Goal: Task Accomplishment & Management: Manage account settings

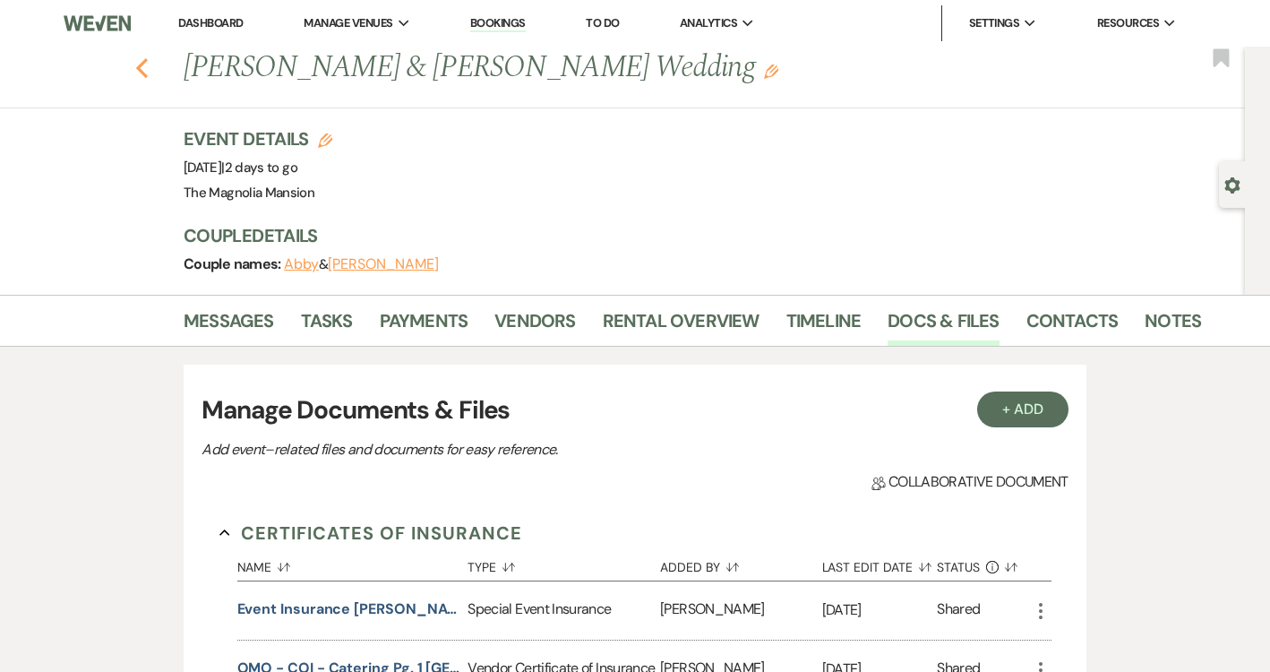
click at [148, 63] on icon "Previous" at bounding box center [141, 67] width 13 height 21
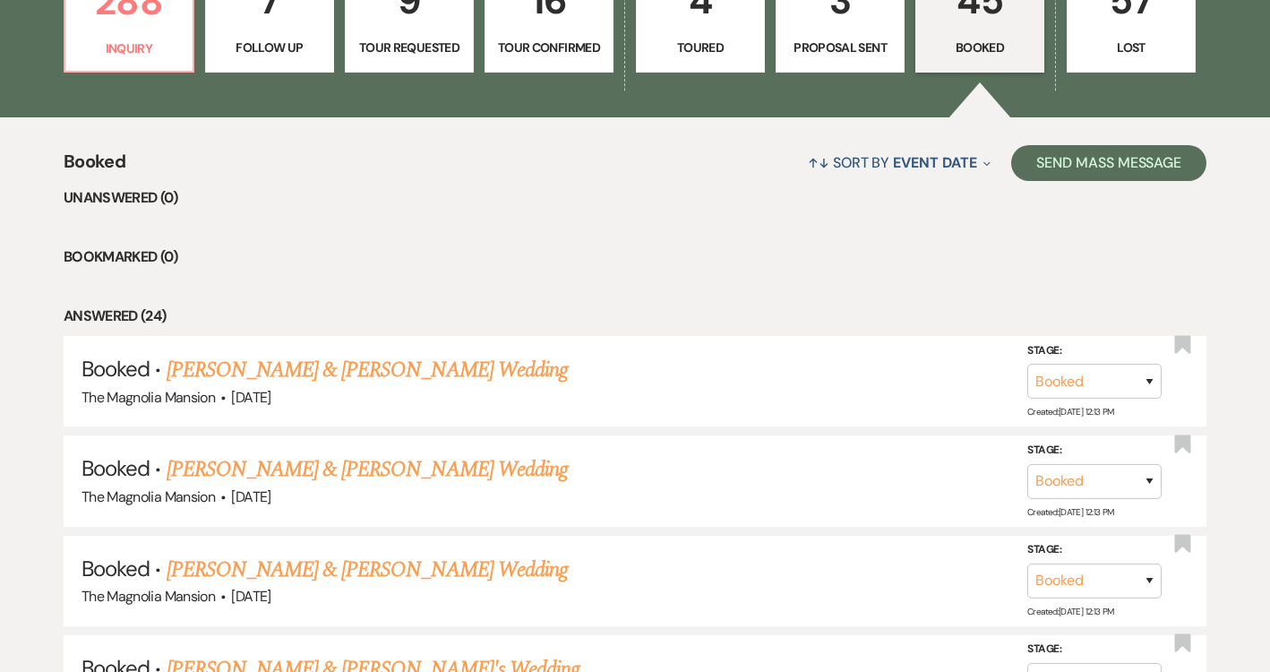
scroll to position [519, 0]
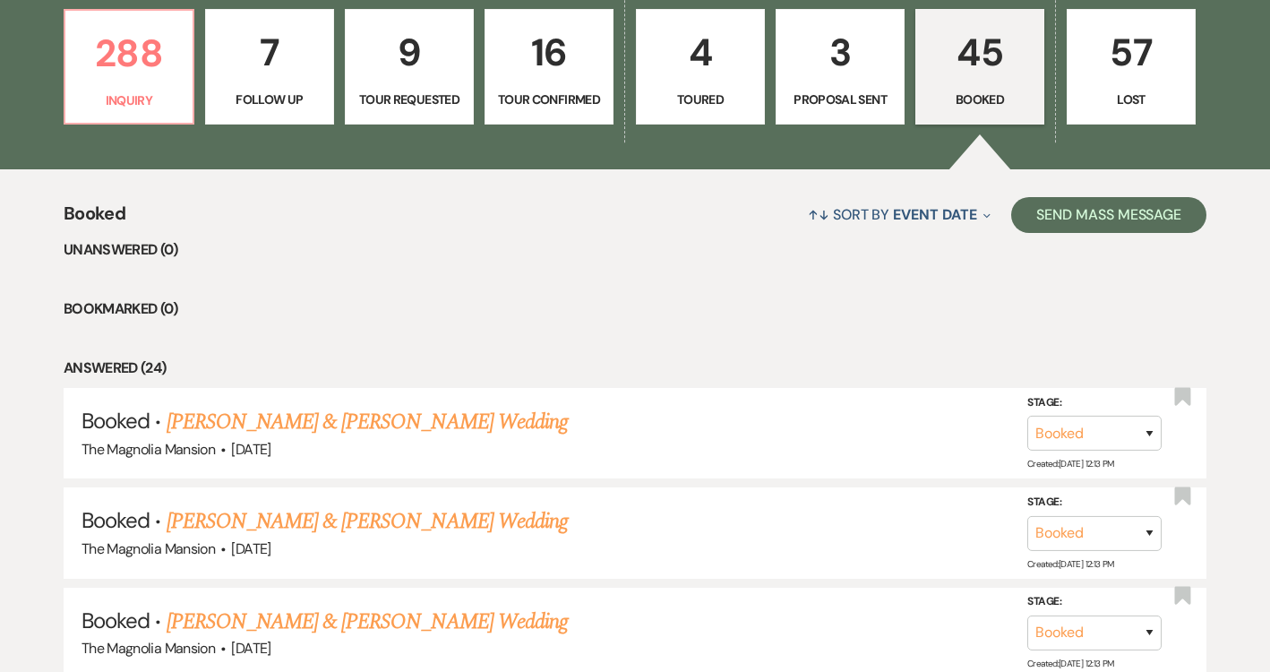
click at [867, 65] on p "3" at bounding box center [840, 52] width 106 height 60
select select "6"
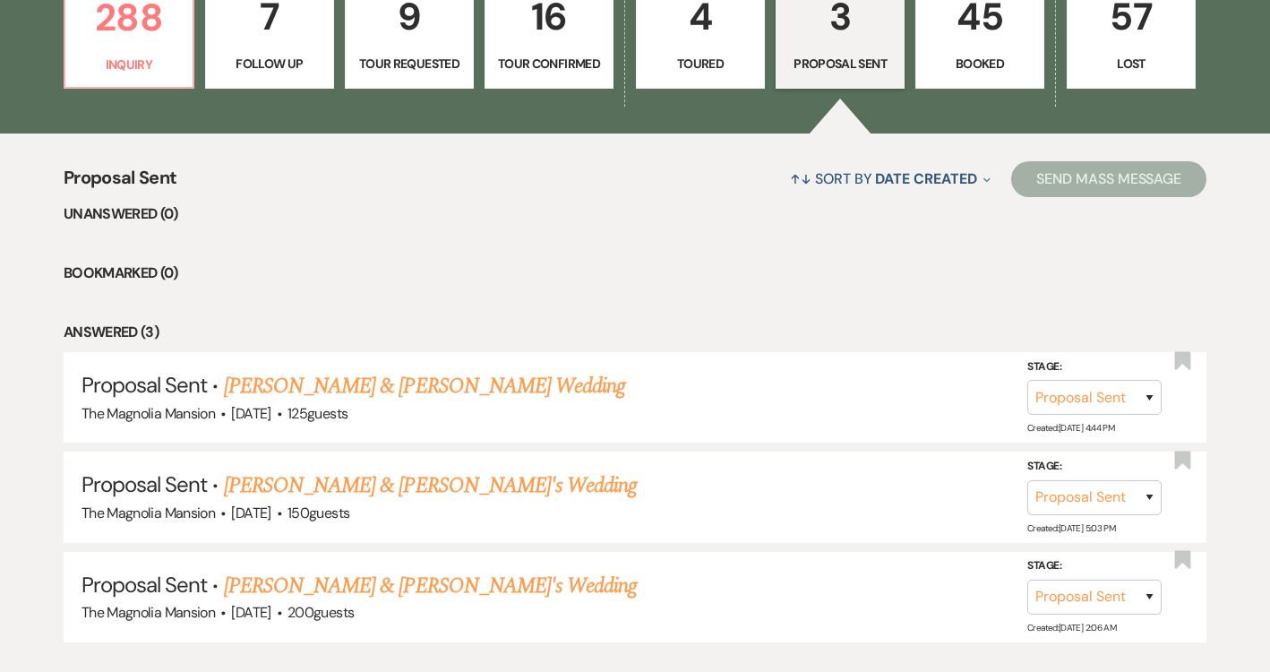
scroll to position [565, 0]
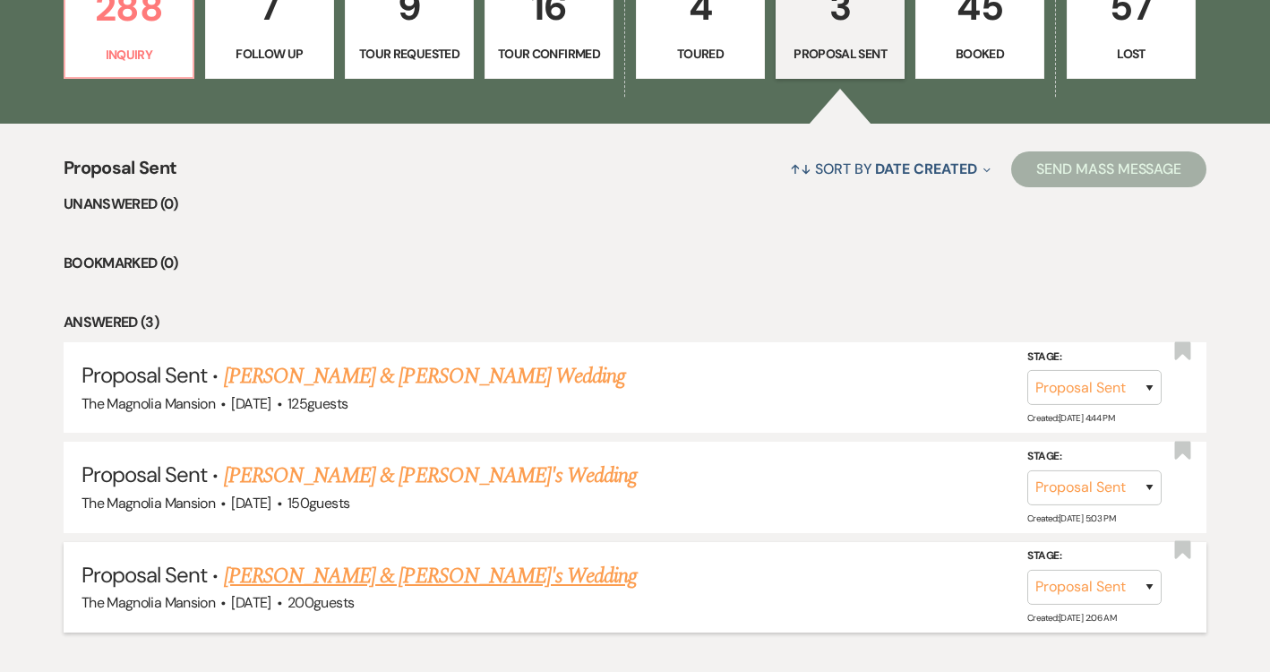
click at [406, 573] on link "[PERSON_NAME] & [PERSON_NAME]'s Wedding" at bounding box center [431, 576] width 414 height 32
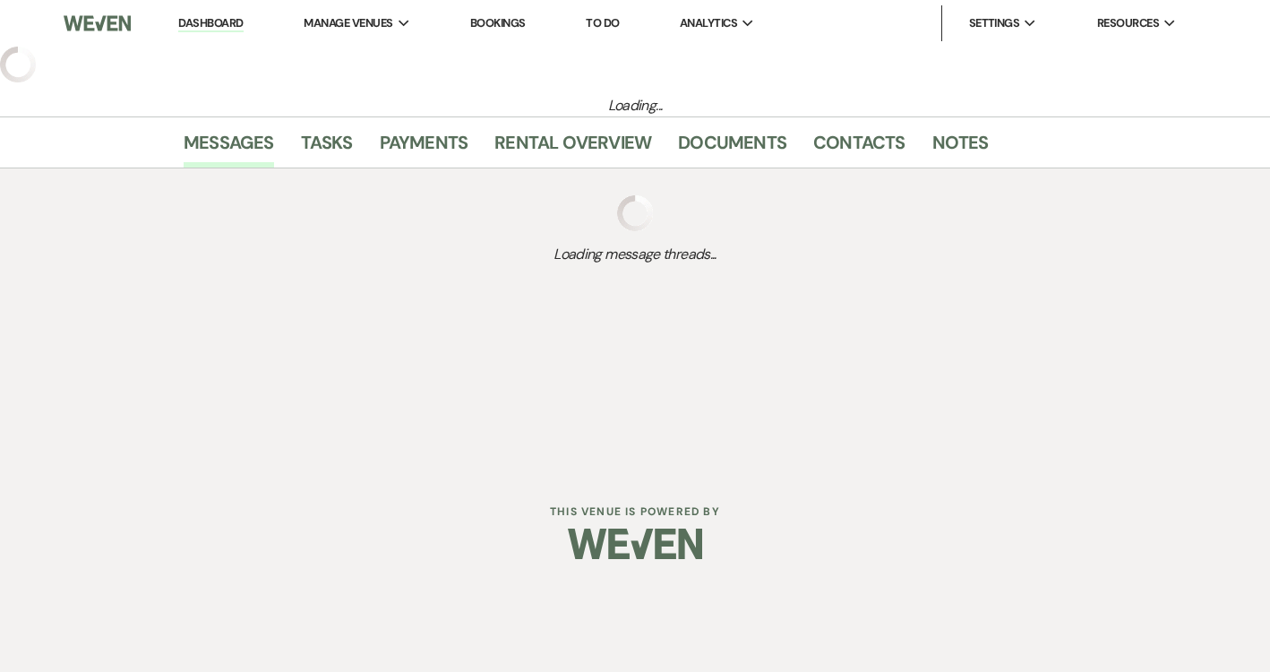
select select "6"
select select "5"
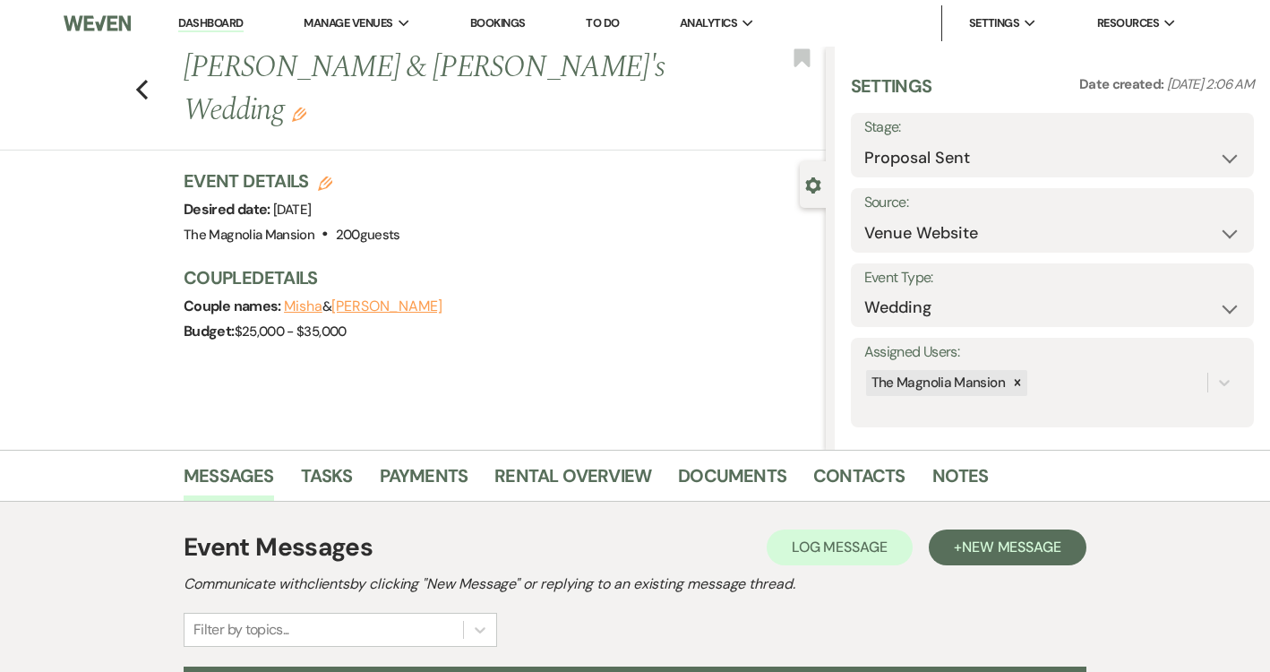
click at [1006, 139] on label "Stage:" at bounding box center [1052, 128] width 376 height 26
click at [1006, 159] on select "Inquiry Follow Up Tour Requested Tour Confirmed Toured Proposal Sent Booked Lost" at bounding box center [1052, 158] width 376 height 35
select select "7"
click at [864, 141] on select "Inquiry Follow Up Tour Requested Tour Confirmed Toured Proposal Sent Booked Lost" at bounding box center [1052, 158] width 376 height 35
click at [1204, 141] on button "Save" at bounding box center [1210, 145] width 85 height 36
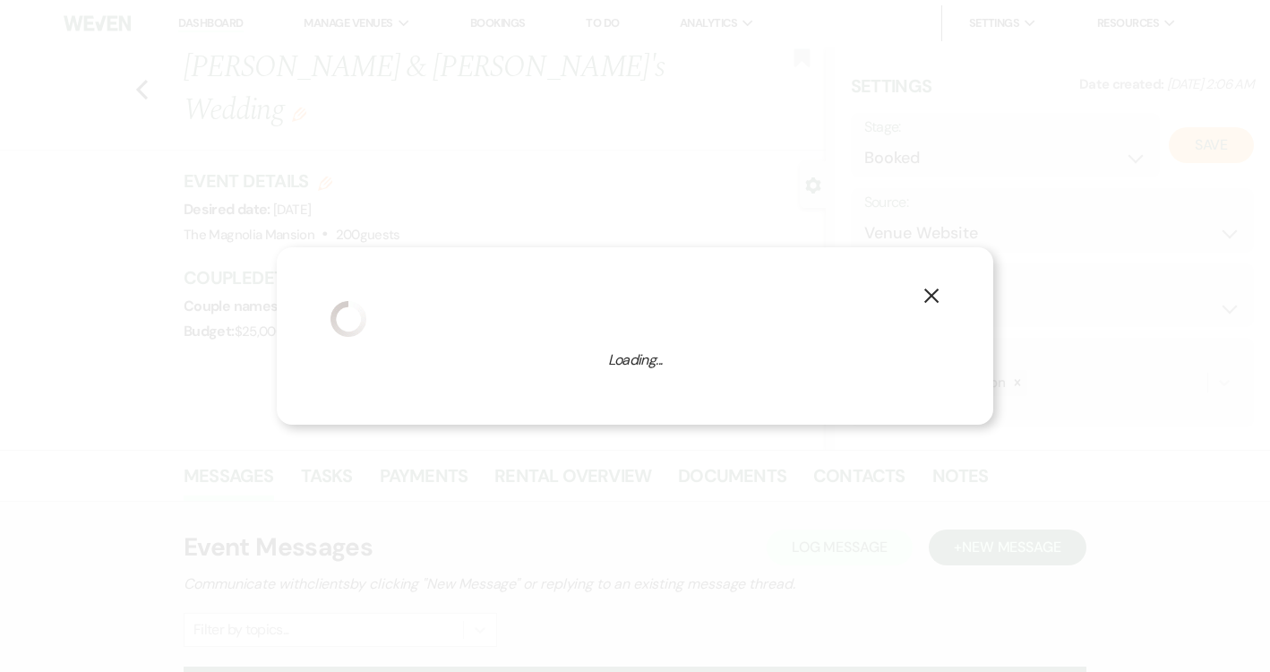
select select "1"
select select "841"
select select "false"
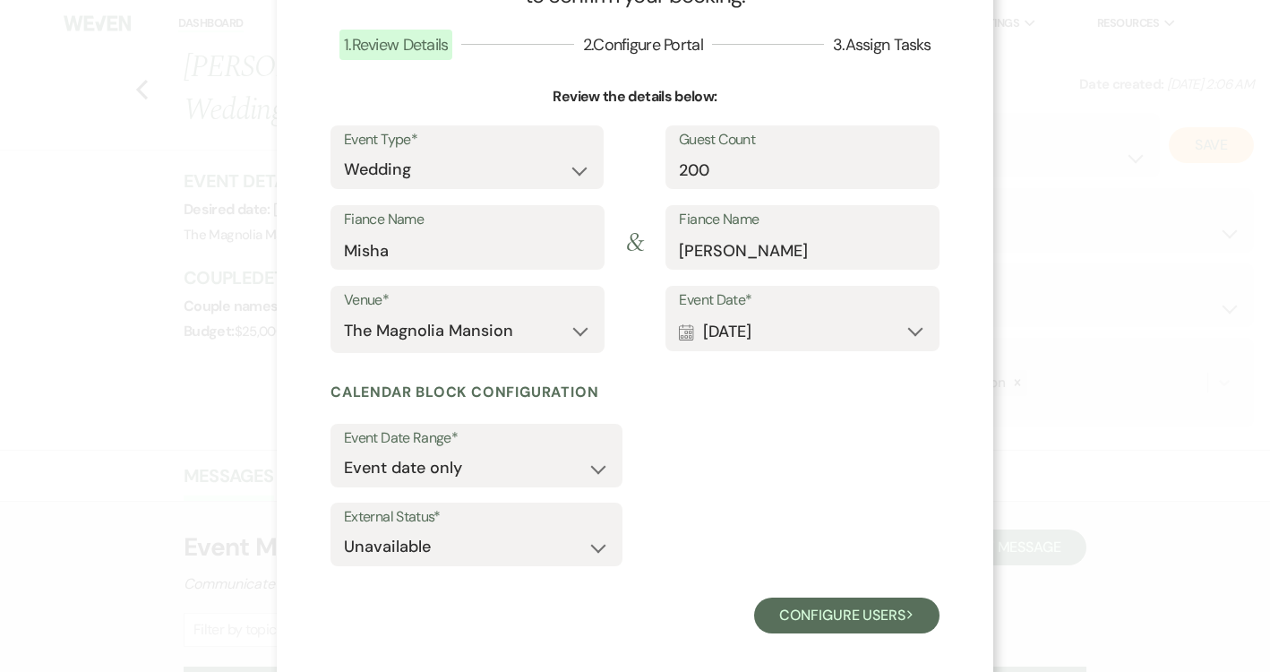
scroll to position [118, 0]
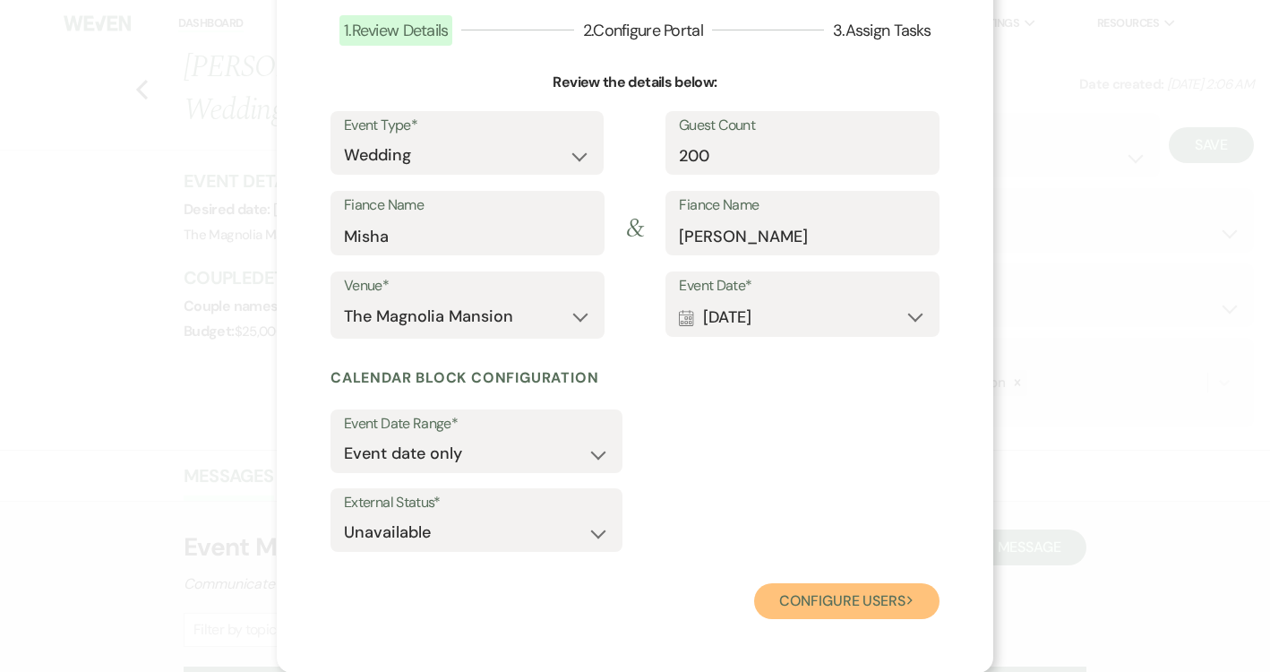
click at [834, 602] on button "Configure users Next" at bounding box center [846, 601] width 185 height 36
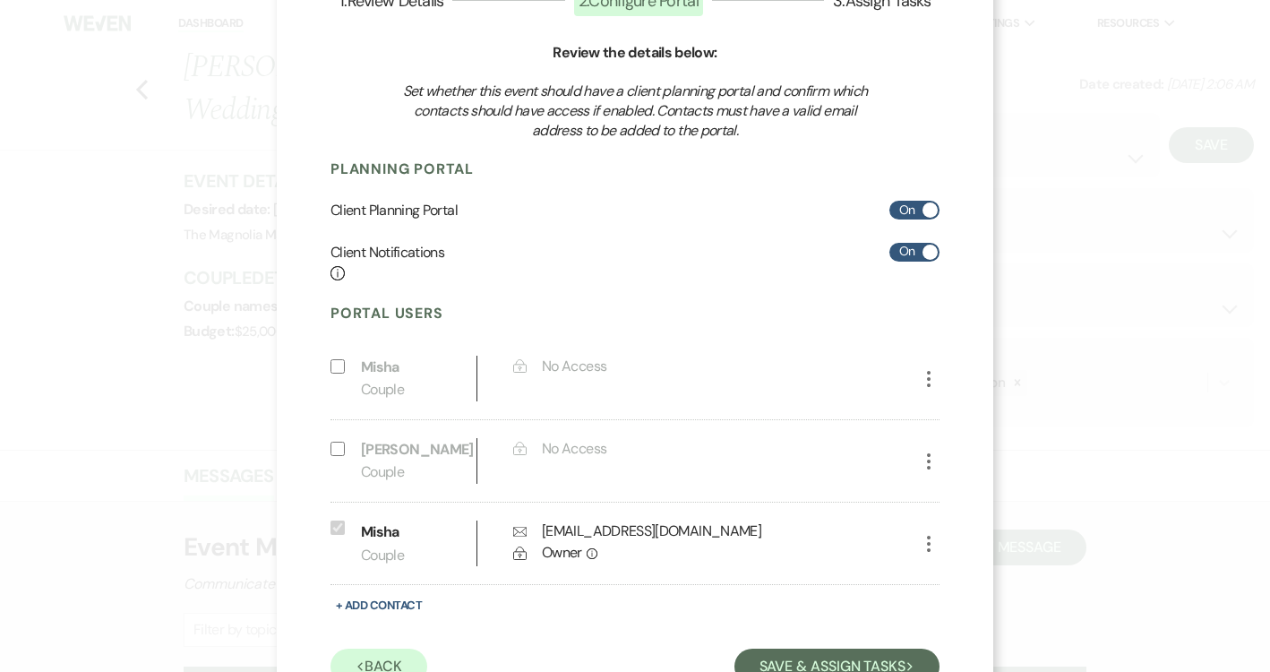
scroll to position [169, 0]
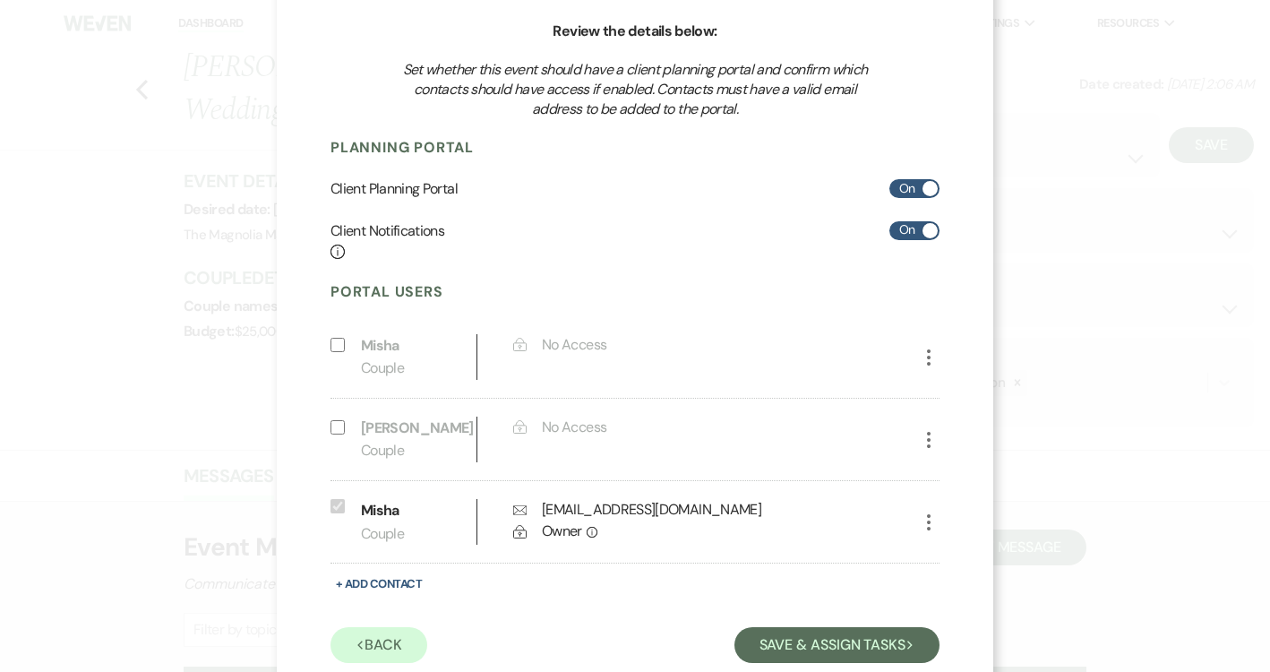
click at [441, 423] on p "[PERSON_NAME]" at bounding box center [414, 427] width 107 height 23
click at [924, 438] on icon "More" at bounding box center [928, 439] width 21 height 21
click at [953, 474] on icon "Pencil" at bounding box center [946, 475] width 14 height 14
select select "1"
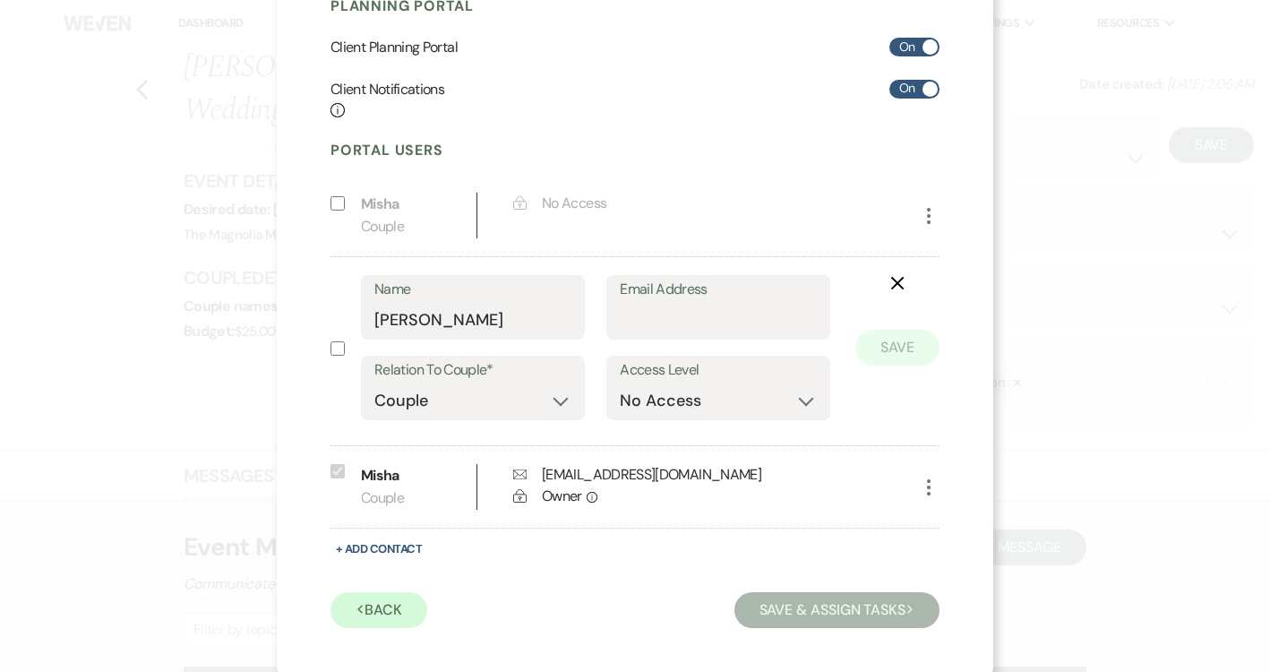
scroll to position [313, 0]
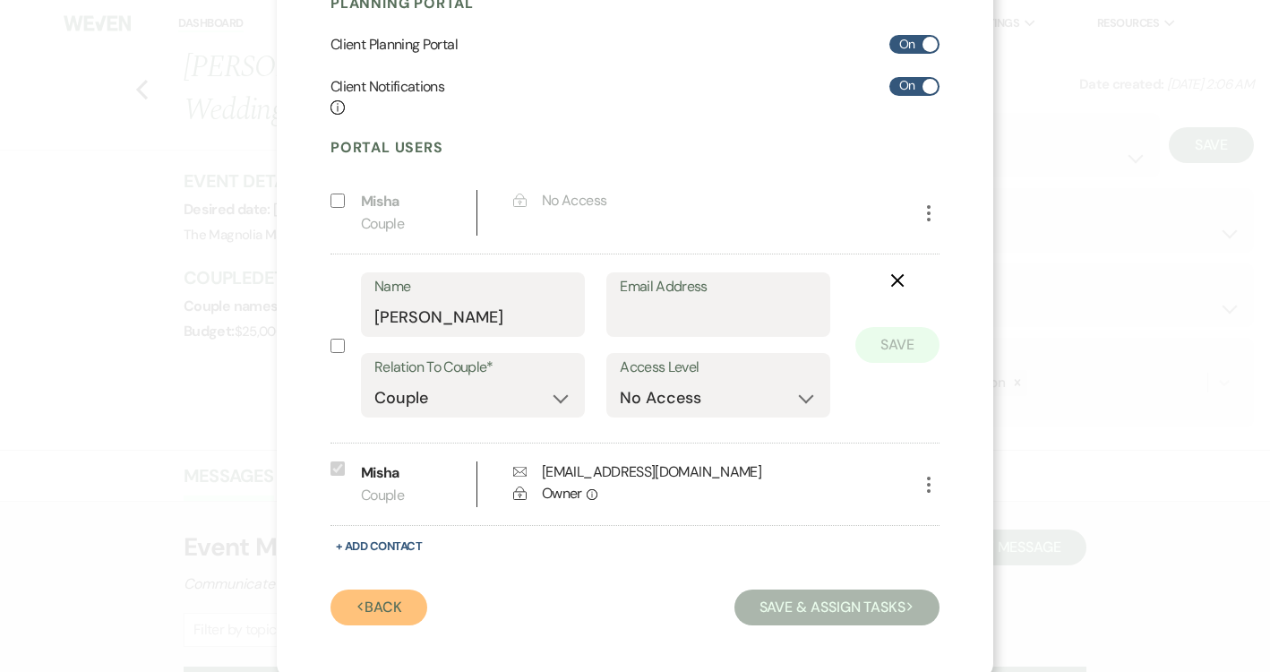
click at [400, 592] on button "Previous Back" at bounding box center [378, 607] width 97 height 36
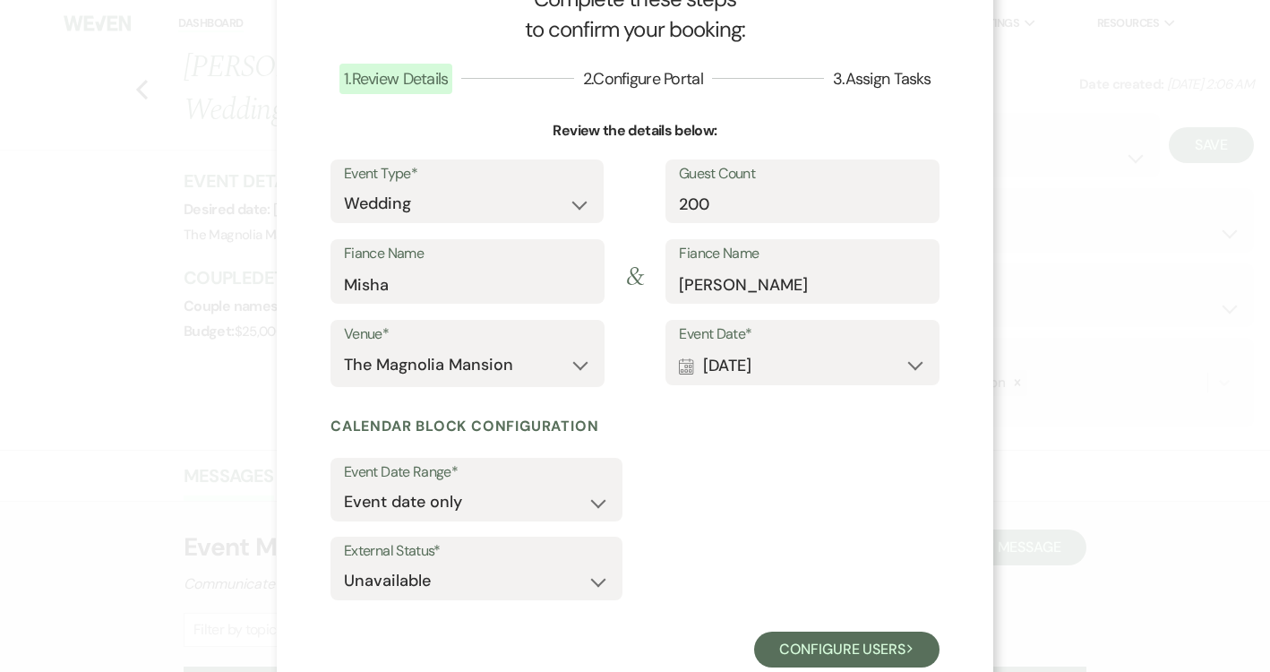
scroll to position [0, 0]
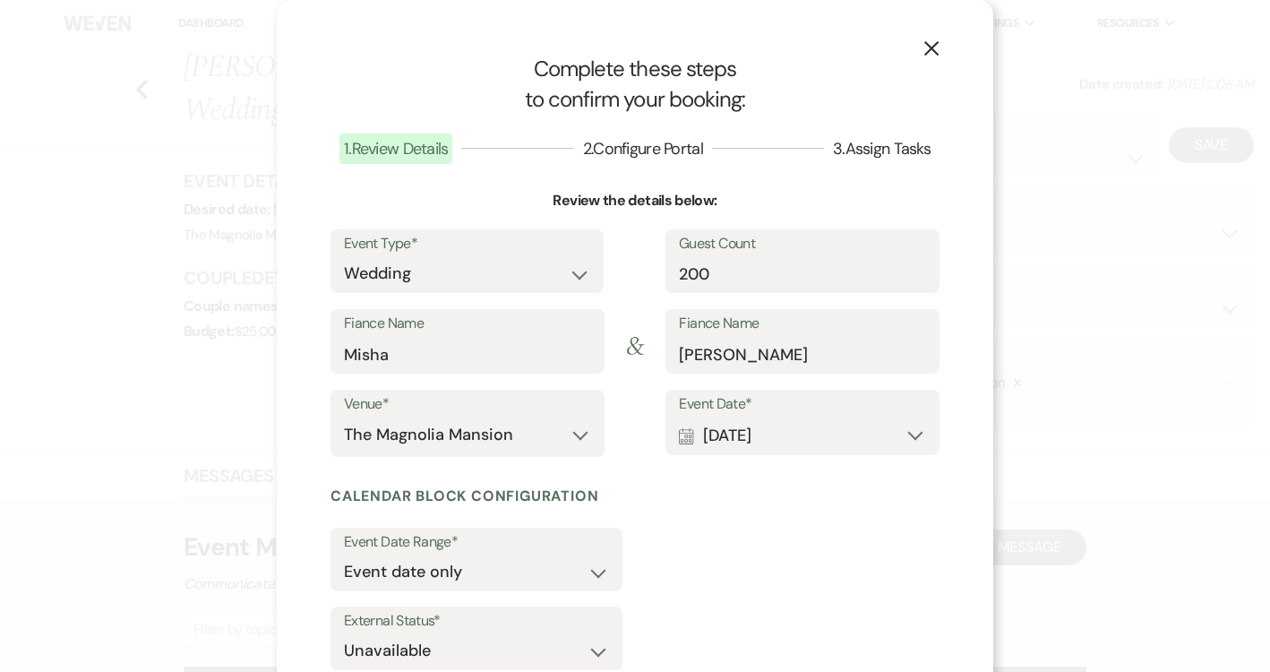
click at [928, 46] on use "button" at bounding box center [931, 48] width 14 height 14
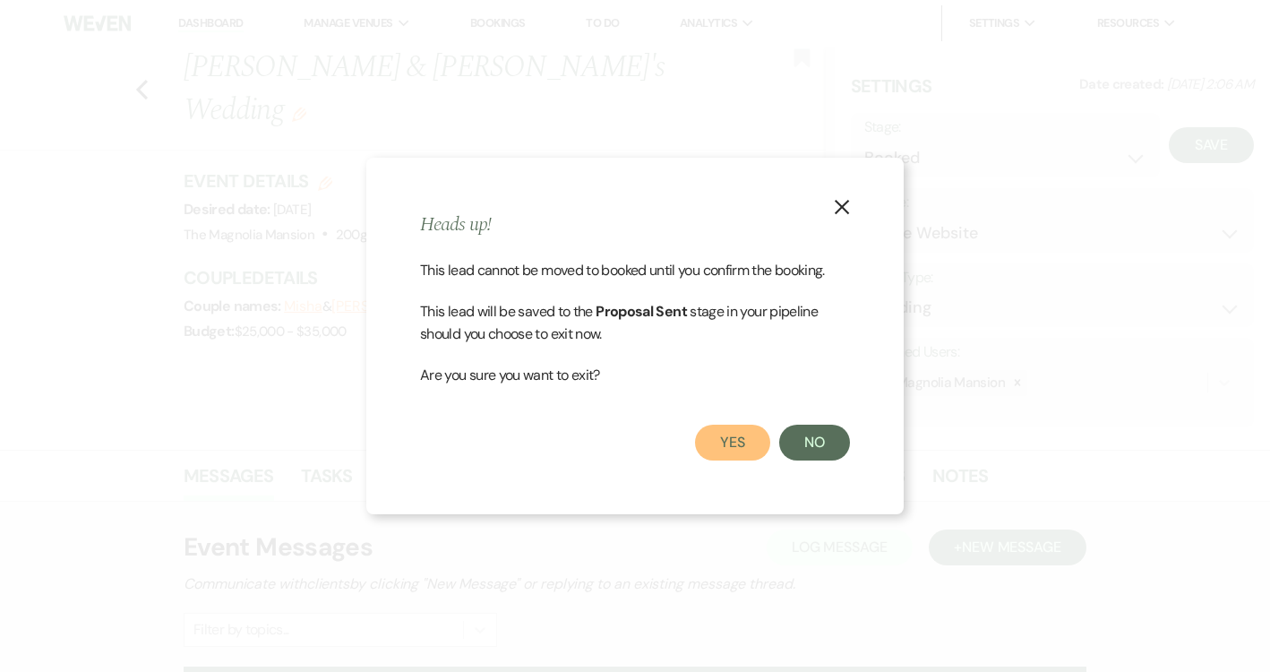
click at [755, 442] on button "Yes" at bounding box center [732, 442] width 75 height 36
select select "6"
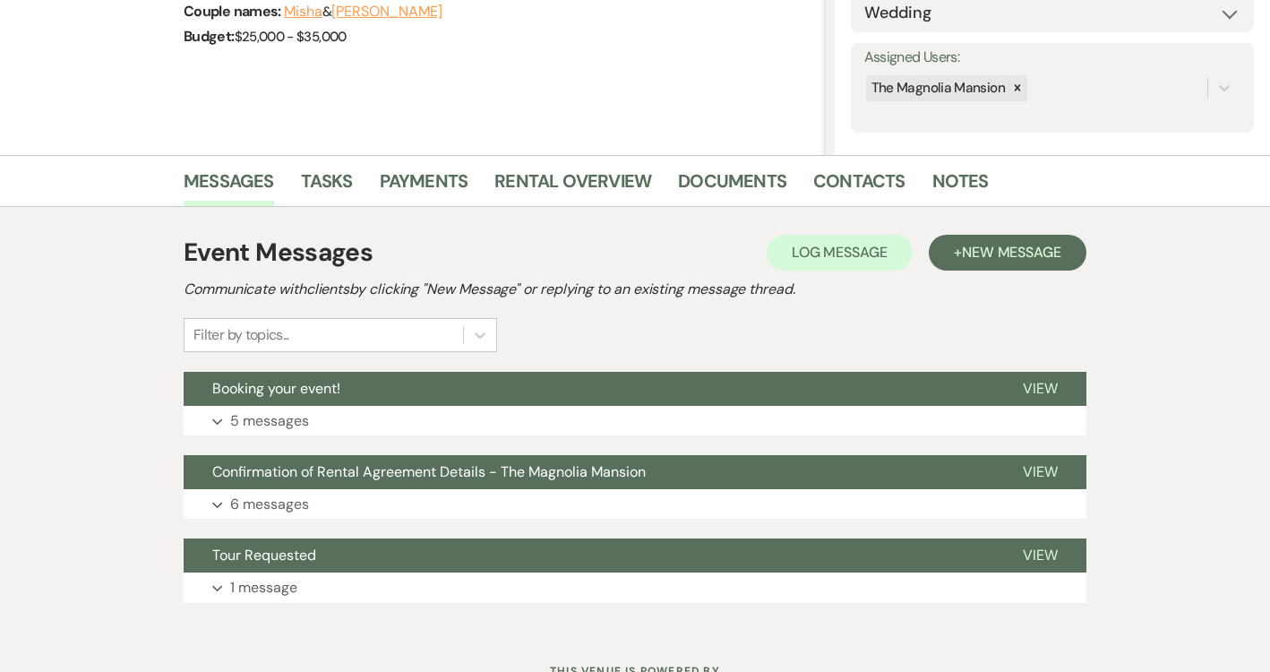
scroll to position [357, 0]
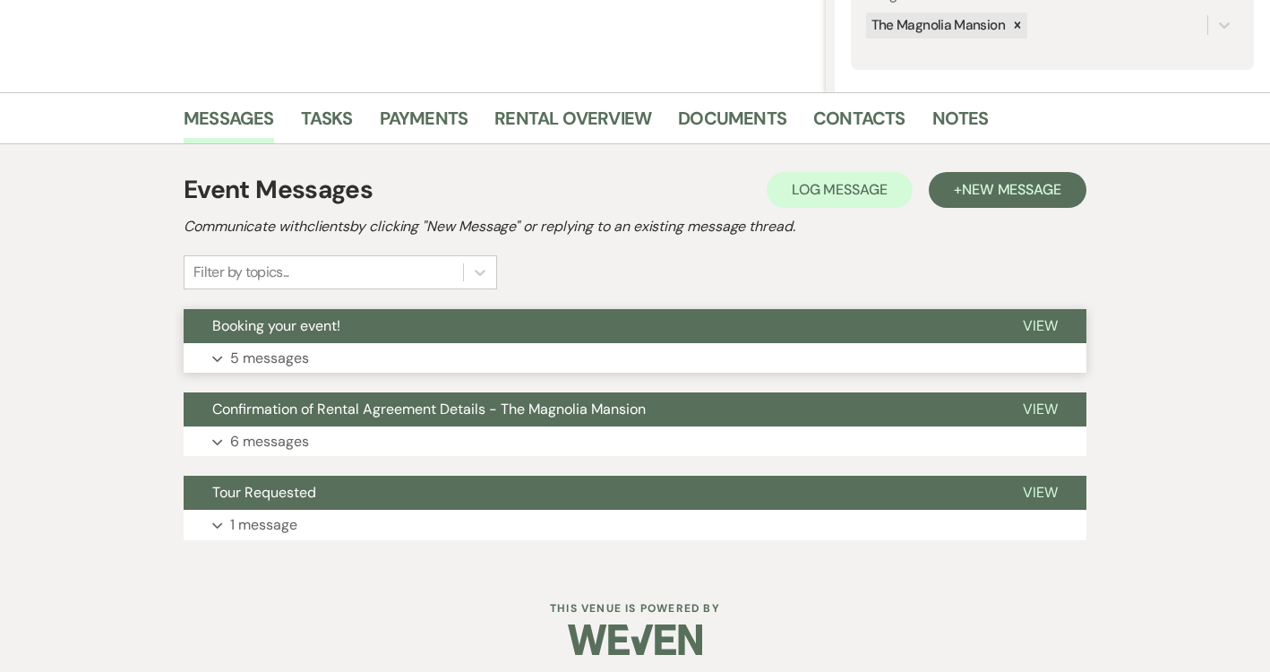
click at [571, 355] on button "Expand 5 messages" at bounding box center [635, 358] width 903 height 30
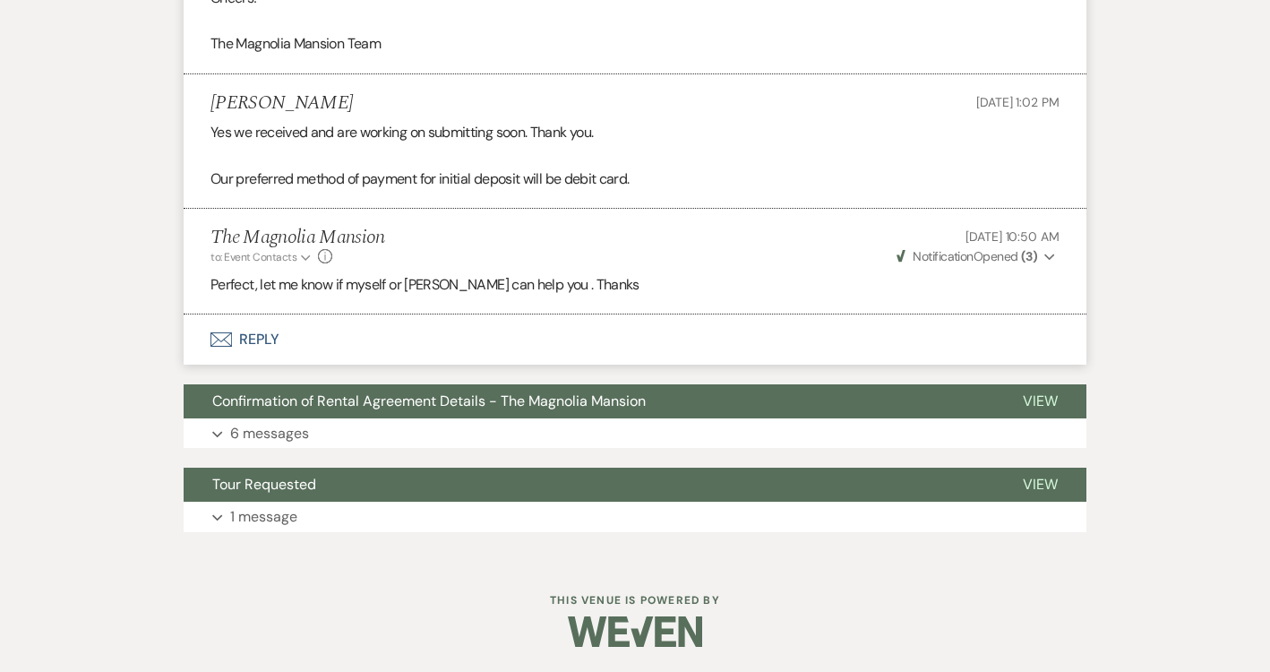
scroll to position [1910, 0]
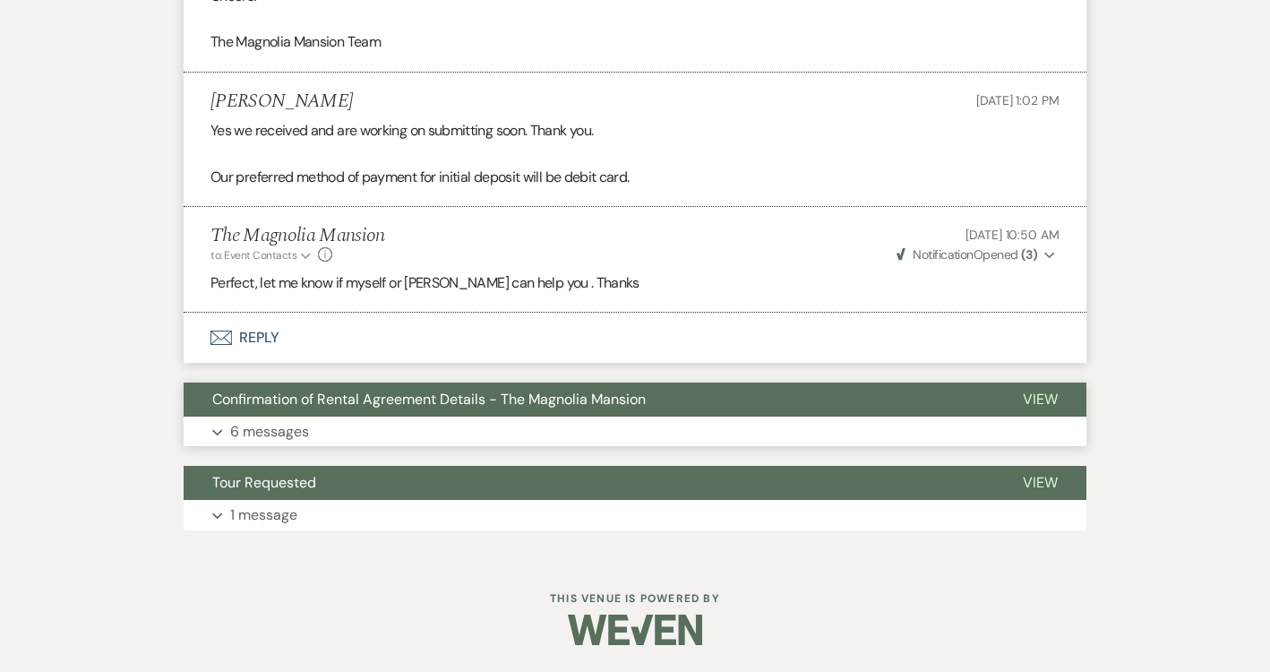
click at [574, 402] on span "Confirmation of Rental Agreement Details - The Magnolia Mansion" at bounding box center [428, 398] width 433 height 19
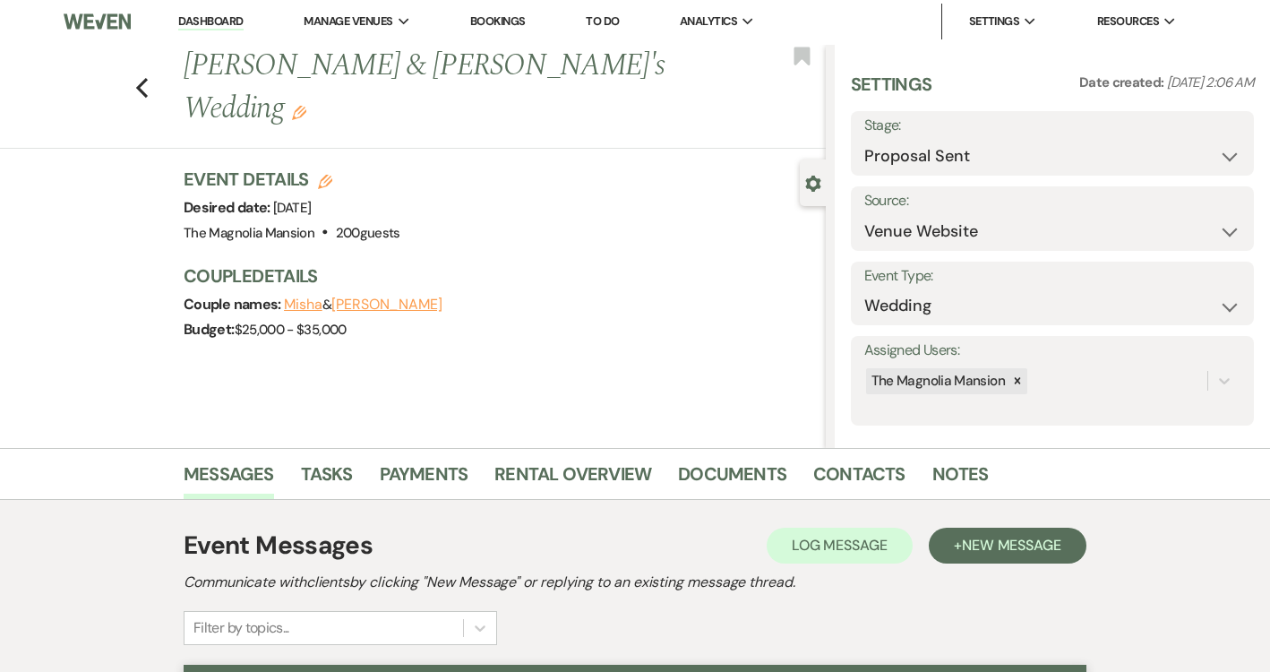
scroll to position [0, 0]
